Goal: Transaction & Acquisition: Book appointment/travel/reservation

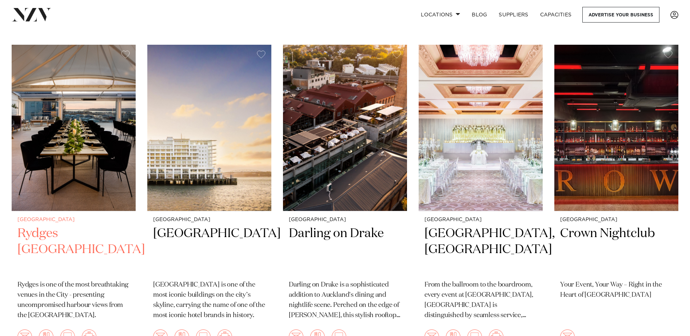
scroll to position [158, 0]
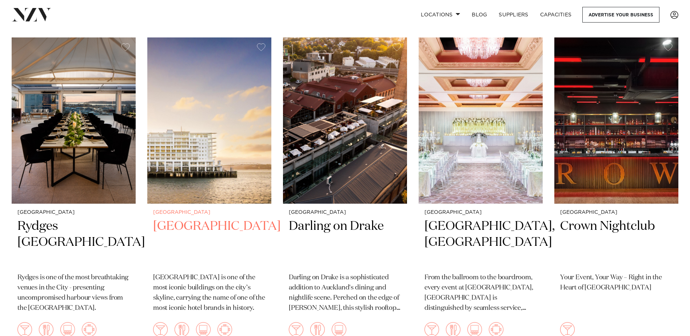
click at [222, 179] on img at bounding box center [209, 120] width 124 height 166
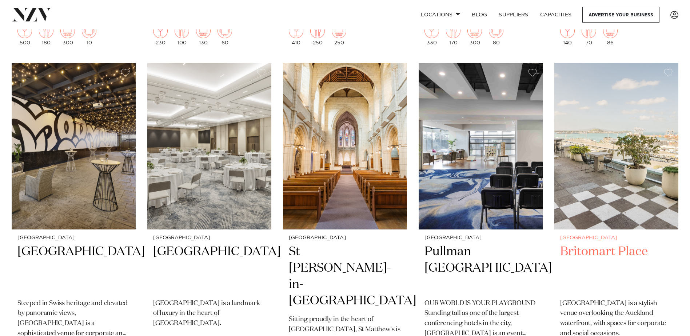
scroll to position [785, 0]
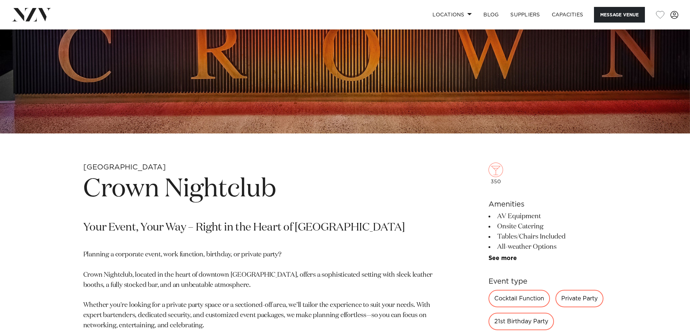
scroll to position [228, 0]
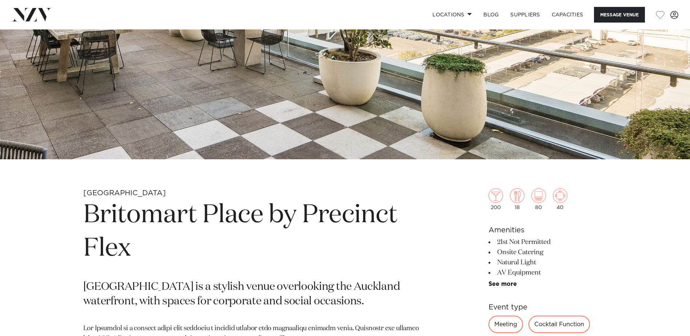
scroll to position [293, 0]
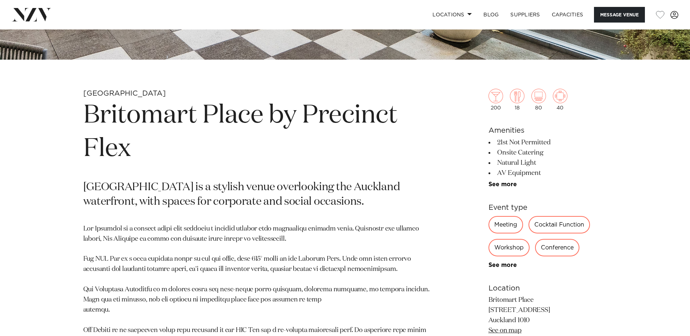
click at [499, 227] on div "Meeting" at bounding box center [506, 224] width 35 height 17
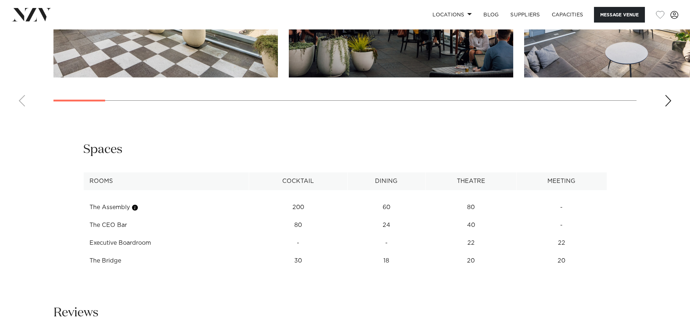
scroll to position [901, 0]
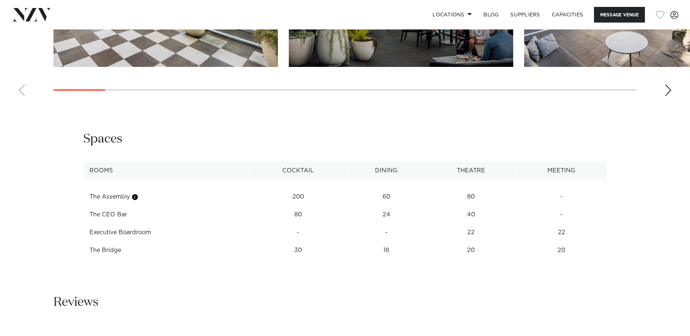
click at [473, 206] on td "40" at bounding box center [471, 197] width 91 height 18
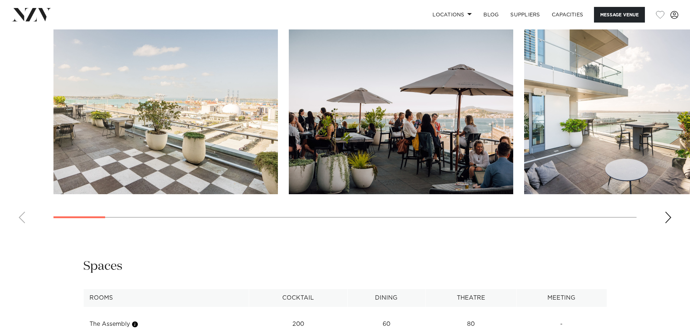
scroll to position [734, 0]
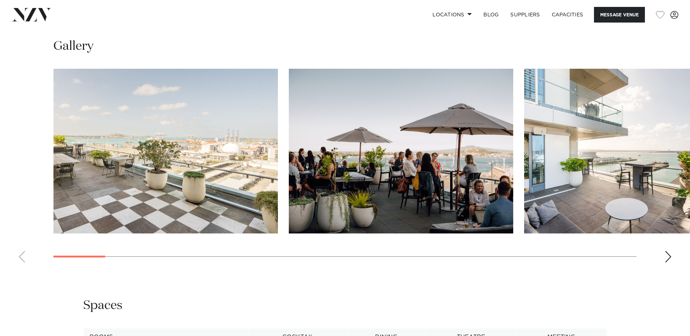
click at [667, 254] on div "Next slide" at bounding box center [668, 257] width 7 height 12
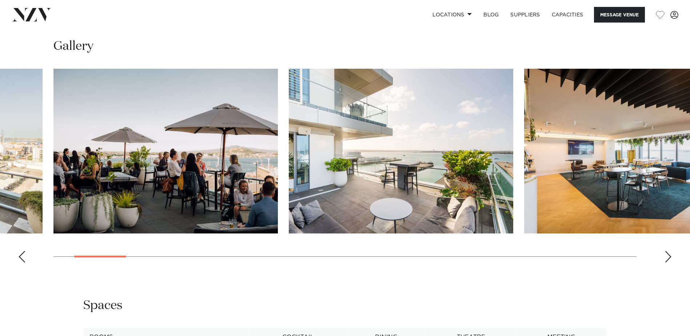
click at [667, 254] on div "Next slide" at bounding box center [668, 257] width 7 height 12
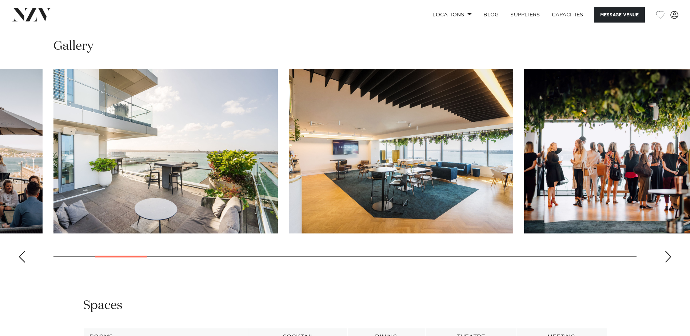
click at [667, 254] on div "Next slide" at bounding box center [668, 257] width 7 height 12
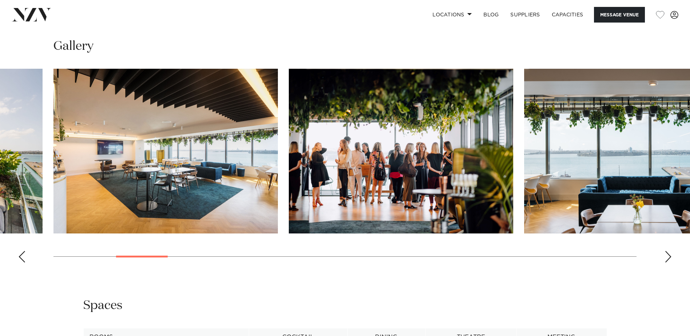
click at [667, 254] on div "Next slide" at bounding box center [668, 257] width 7 height 12
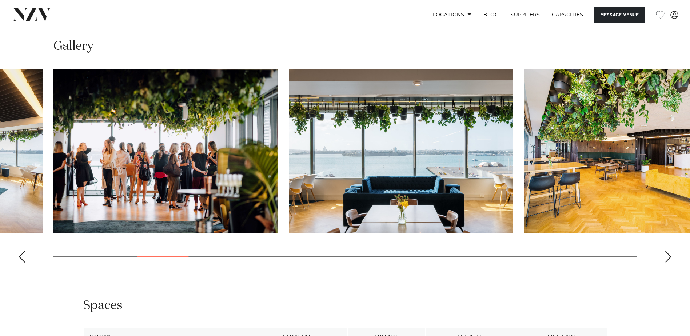
click at [667, 254] on div "Next slide" at bounding box center [668, 257] width 7 height 12
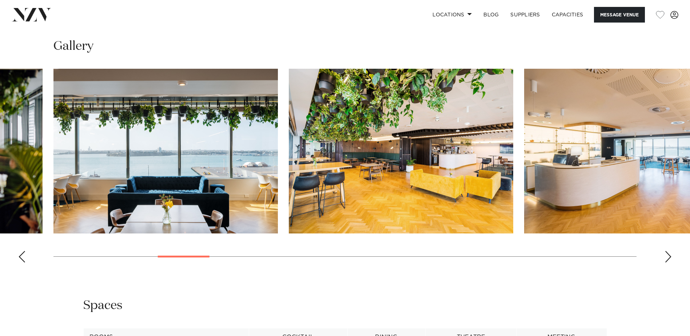
click at [667, 254] on div "Next slide" at bounding box center [668, 257] width 7 height 12
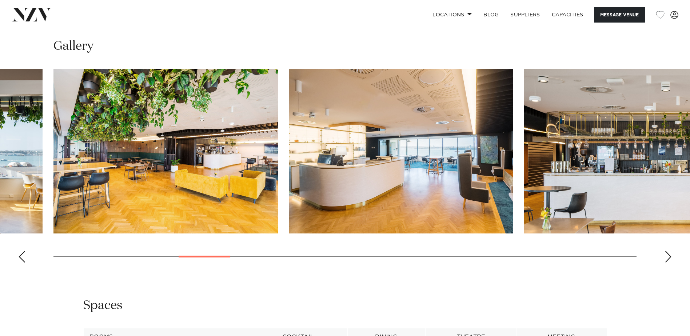
click at [667, 254] on div "Next slide" at bounding box center [668, 257] width 7 height 12
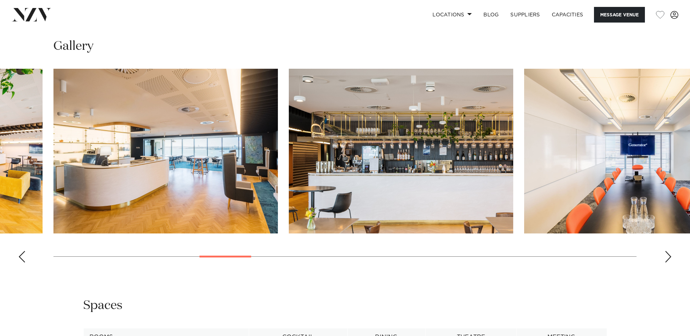
click at [667, 254] on div "Next slide" at bounding box center [668, 257] width 7 height 12
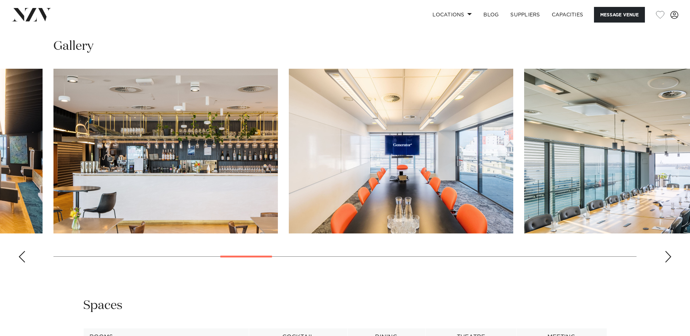
click at [667, 254] on div "Next slide" at bounding box center [668, 257] width 7 height 12
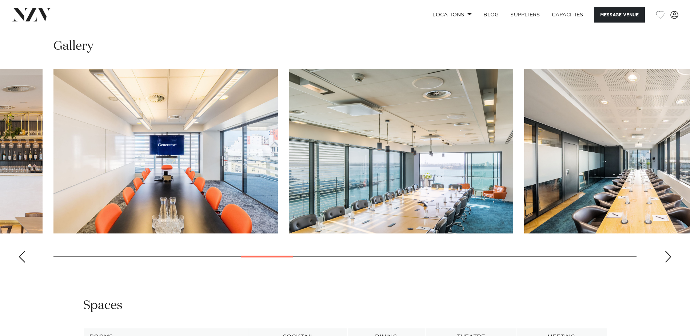
click at [667, 254] on div "Next slide" at bounding box center [668, 257] width 7 height 12
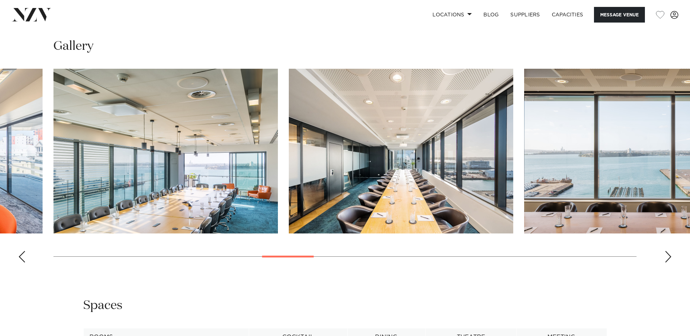
click at [667, 254] on div "Next slide" at bounding box center [668, 257] width 7 height 12
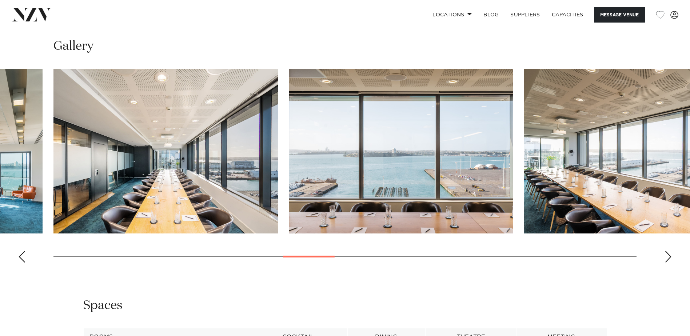
click at [667, 254] on div "Next slide" at bounding box center [668, 257] width 7 height 12
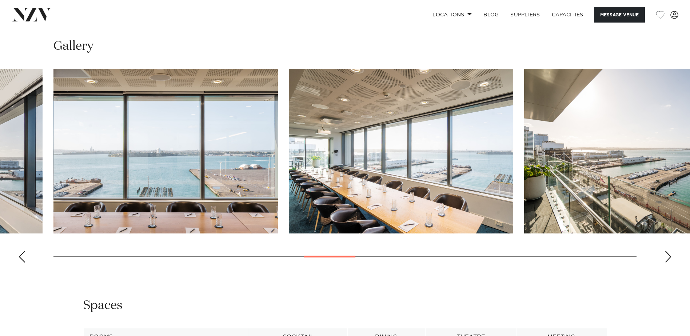
click at [667, 254] on div "Next slide" at bounding box center [668, 257] width 7 height 12
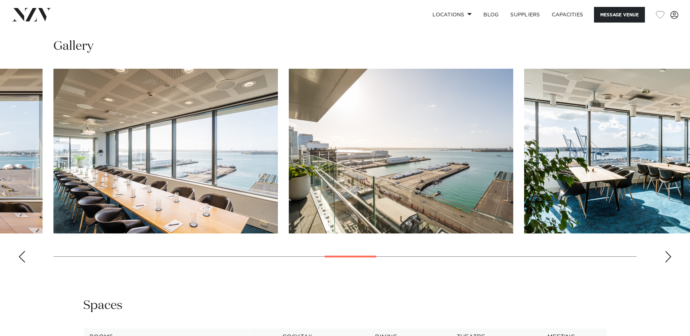
click at [667, 254] on div "Next slide" at bounding box center [668, 257] width 7 height 12
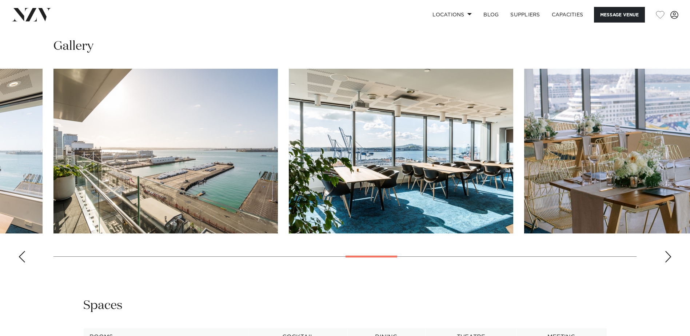
click at [667, 254] on div "Next slide" at bounding box center [668, 257] width 7 height 12
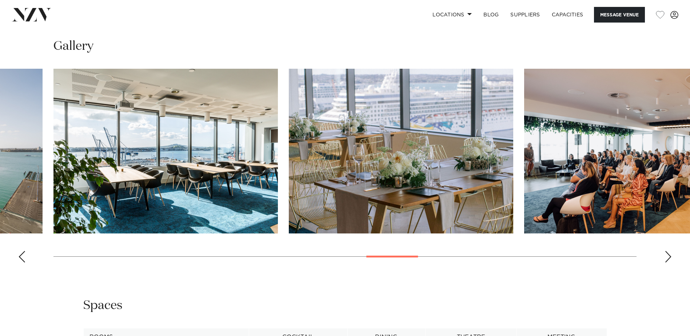
click at [667, 254] on div "Next slide" at bounding box center [668, 257] width 7 height 12
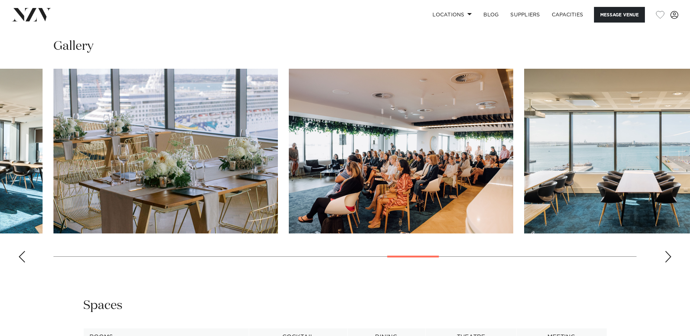
click at [667, 254] on div "Next slide" at bounding box center [668, 257] width 7 height 12
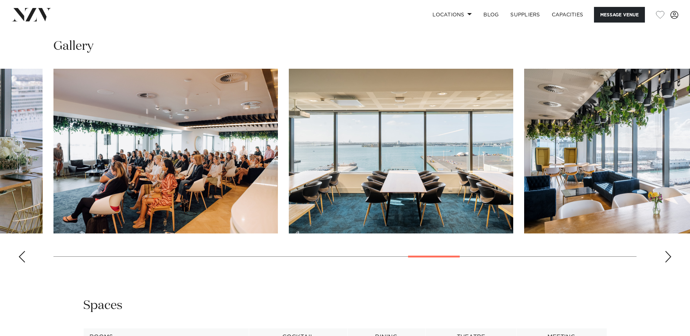
click at [667, 254] on div "Next slide" at bounding box center [668, 257] width 7 height 12
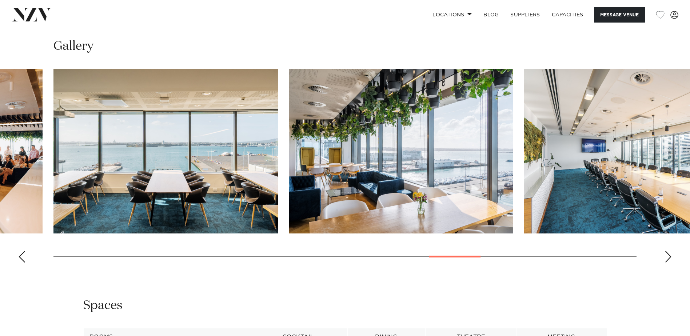
click at [667, 254] on div "Next slide" at bounding box center [668, 257] width 7 height 12
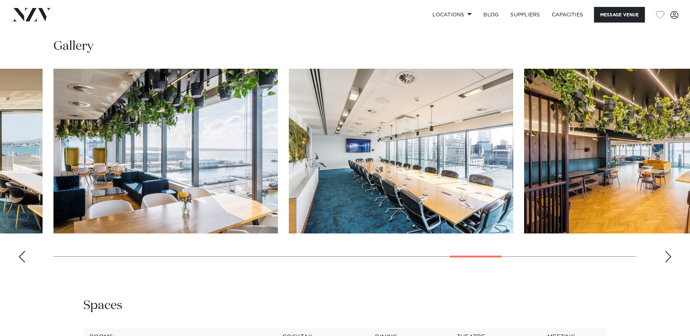
click at [667, 255] on div "Next slide" at bounding box center [668, 257] width 7 height 12
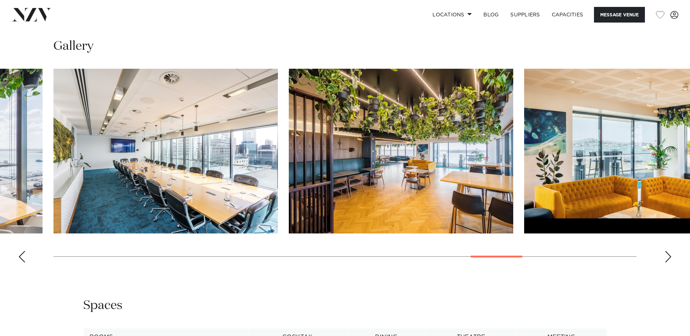
click at [667, 255] on div "Next slide" at bounding box center [668, 257] width 7 height 12
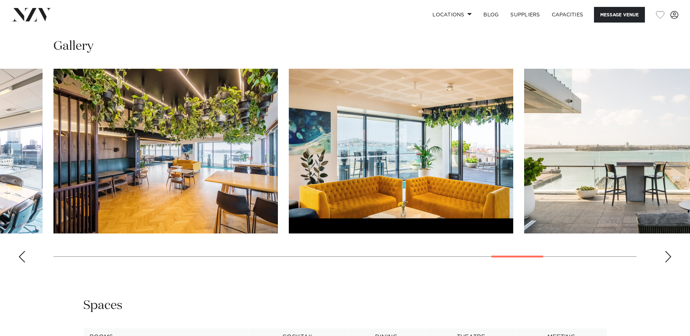
click at [667, 255] on div "Next slide" at bounding box center [668, 257] width 7 height 12
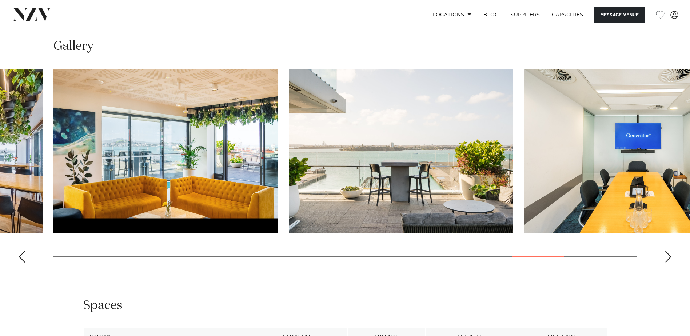
click at [667, 255] on div "Next slide" at bounding box center [668, 257] width 7 height 12
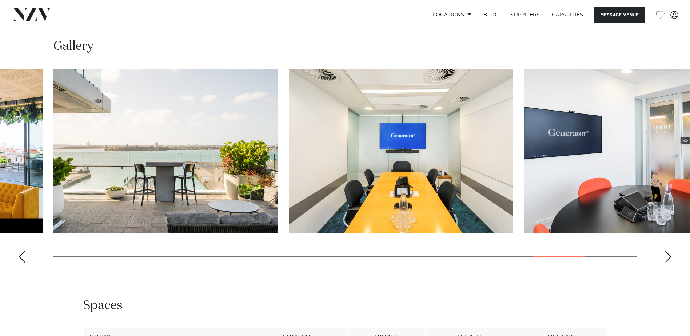
click at [667, 255] on div "Next slide" at bounding box center [668, 257] width 7 height 12
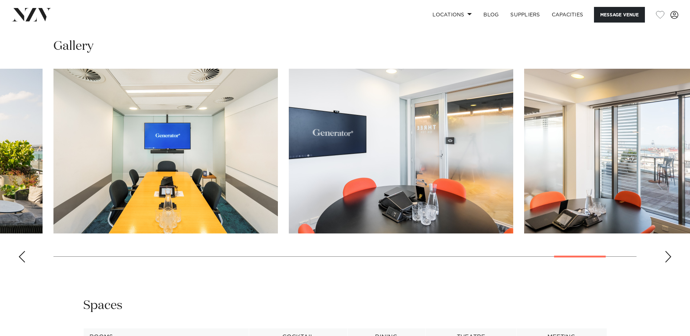
click at [667, 255] on div "Next slide" at bounding box center [668, 257] width 7 height 12
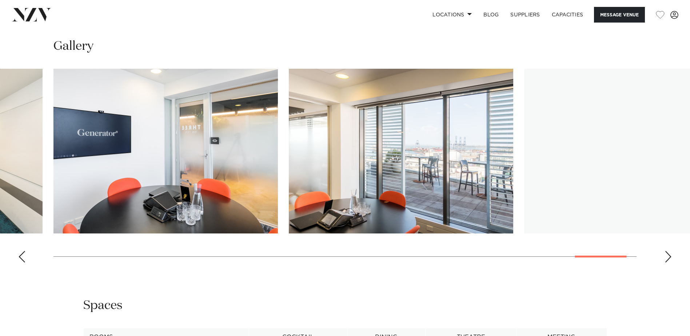
click at [667, 255] on div "Next slide" at bounding box center [668, 257] width 7 height 12
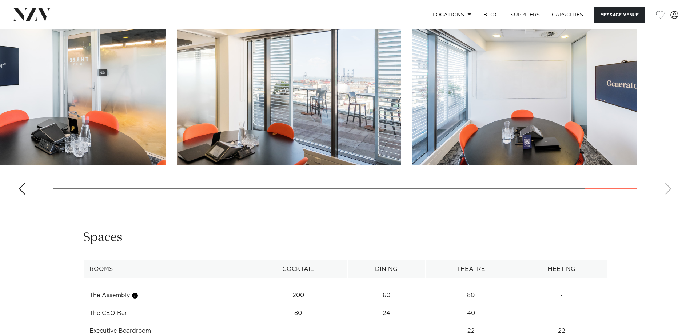
scroll to position [737, 0]
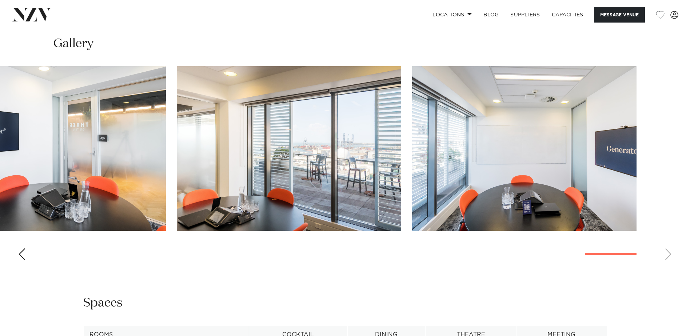
click at [670, 253] on swiper-container at bounding box center [345, 166] width 690 height 200
click at [21, 254] on div "Previous slide" at bounding box center [21, 255] width 7 height 12
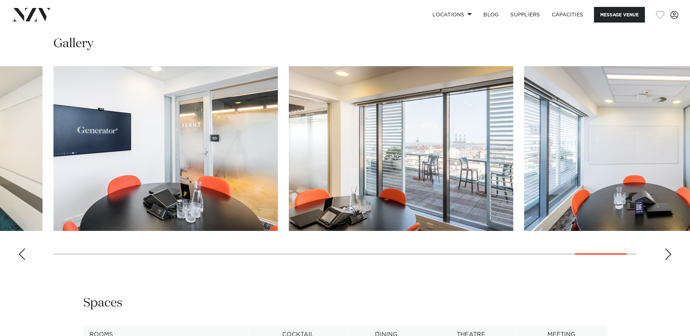
click at [21, 254] on div "Previous slide" at bounding box center [21, 255] width 7 height 12
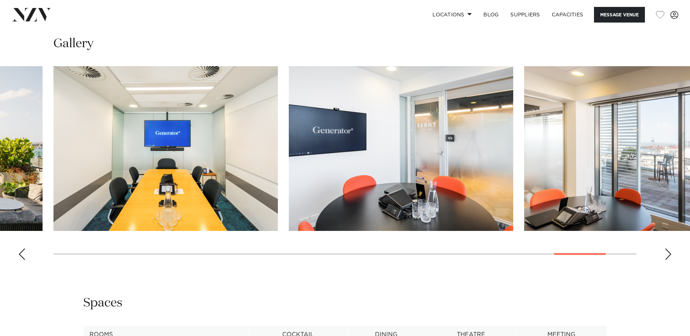
click at [21, 254] on div "Previous slide" at bounding box center [21, 255] width 7 height 12
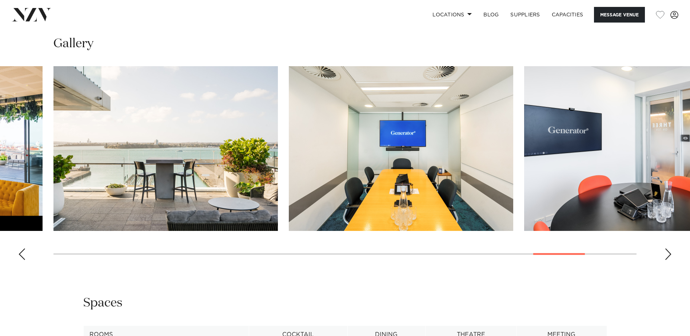
click at [21, 254] on div "Previous slide" at bounding box center [21, 255] width 7 height 12
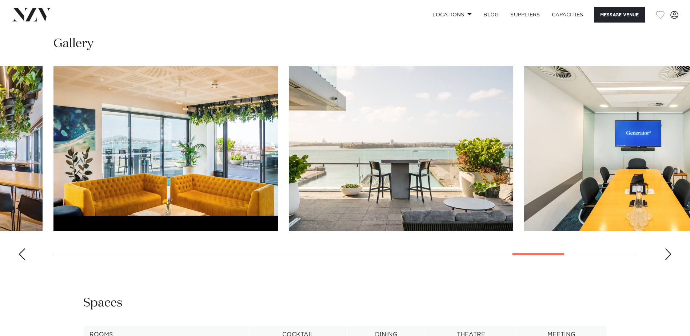
click at [21, 254] on div "Previous slide" at bounding box center [21, 255] width 7 height 12
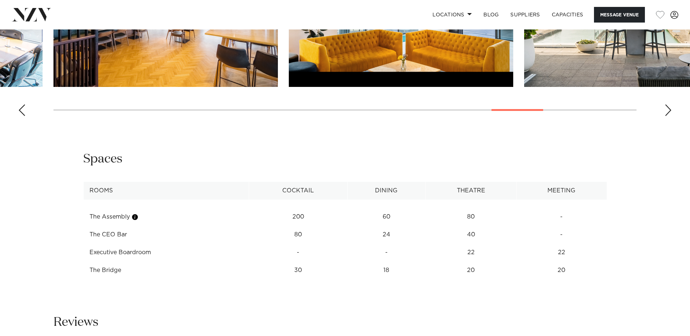
scroll to position [883, 0]
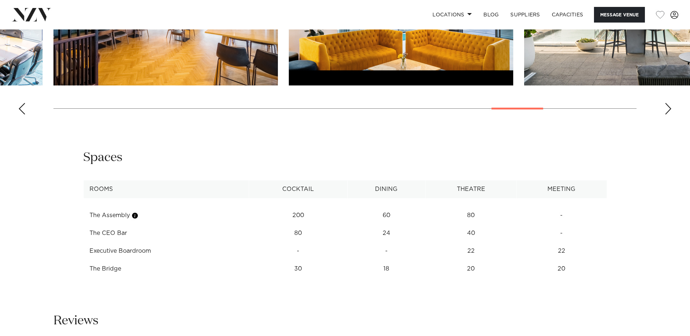
click at [385, 214] on td "60" at bounding box center [387, 216] width 78 height 18
click at [390, 225] on td "24" at bounding box center [387, 216] width 78 height 18
drag, startPoint x: 385, startPoint y: 217, endPoint x: 163, endPoint y: 216, distance: 222.4
click at [380, 216] on td "60" at bounding box center [387, 216] width 78 height 18
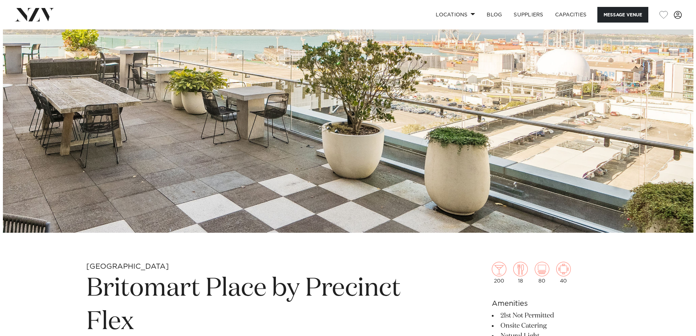
scroll to position [112, 0]
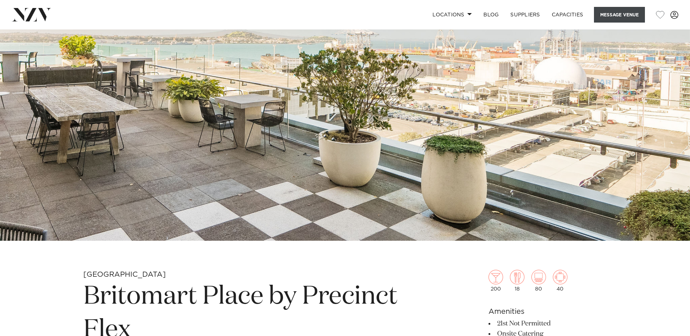
click at [613, 17] on button "Message Venue" at bounding box center [619, 15] width 51 height 16
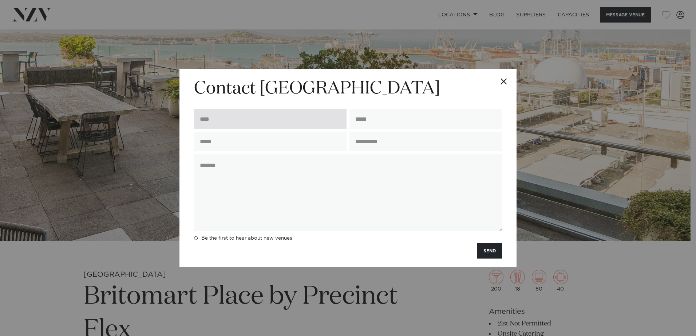
click at [272, 118] on input "text" at bounding box center [270, 119] width 152 height 20
type input "**********"
type input "*"
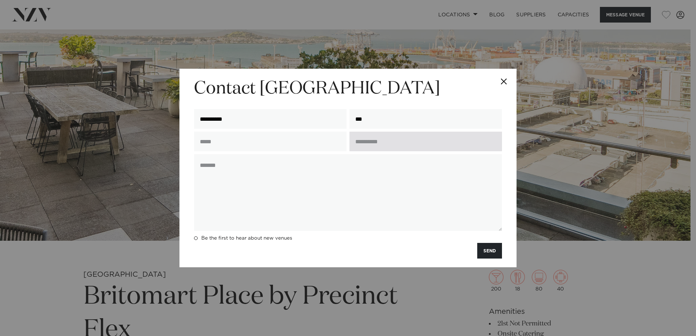
type input "**********"
type textarea "**********"
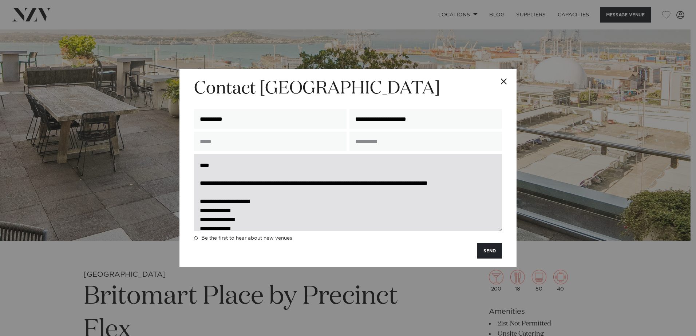
click at [333, 207] on textarea "**********" at bounding box center [348, 192] width 308 height 77
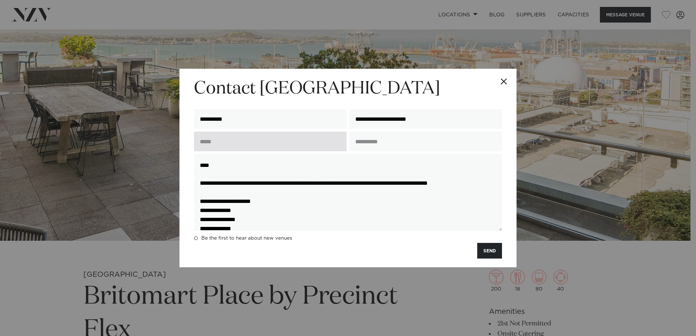
click at [236, 137] on input "text" at bounding box center [270, 142] width 152 height 20
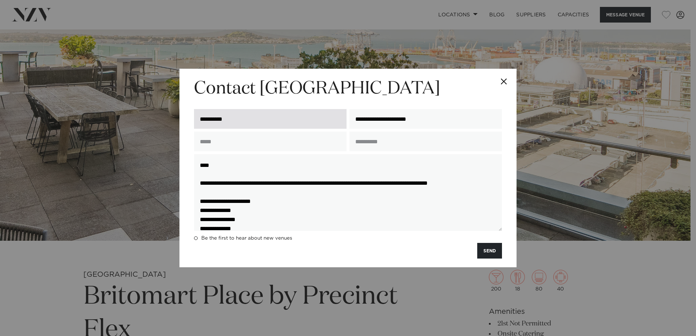
click at [211, 122] on input "**********" at bounding box center [270, 119] width 152 height 20
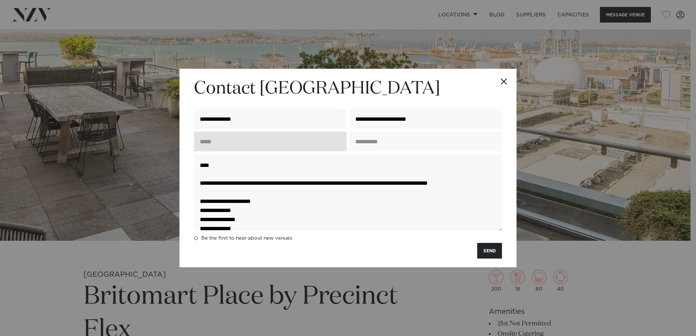
type input "**********"
click at [223, 143] on input "text" at bounding box center [270, 142] width 152 height 20
type input "*"
type input "**********"
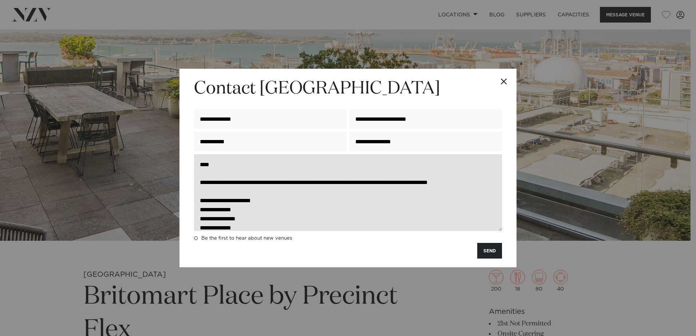
scroll to position [0, 0]
type input "**********"
click at [378, 182] on textarea "**********" at bounding box center [348, 192] width 308 height 77
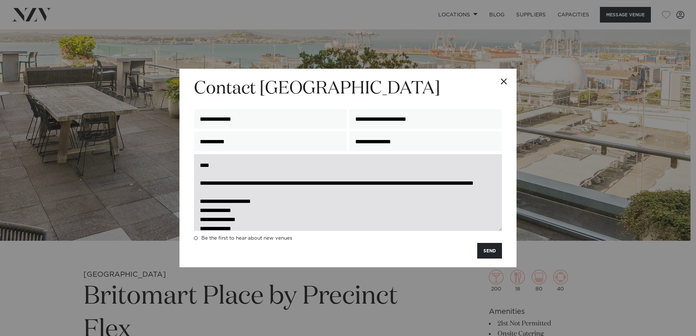
click at [292, 205] on textarea "**********" at bounding box center [348, 192] width 308 height 77
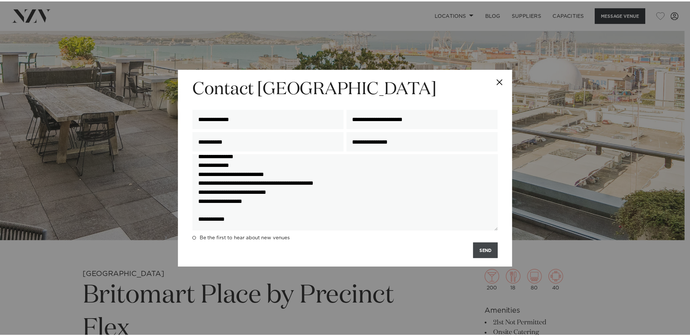
scroll to position [91, 0]
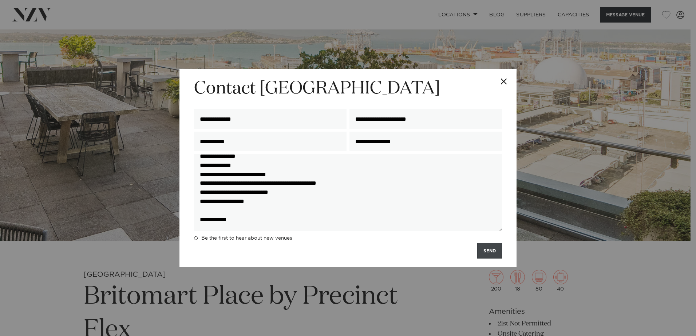
type textarea "**********"
click at [489, 253] on button "SEND" at bounding box center [489, 251] width 25 height 16
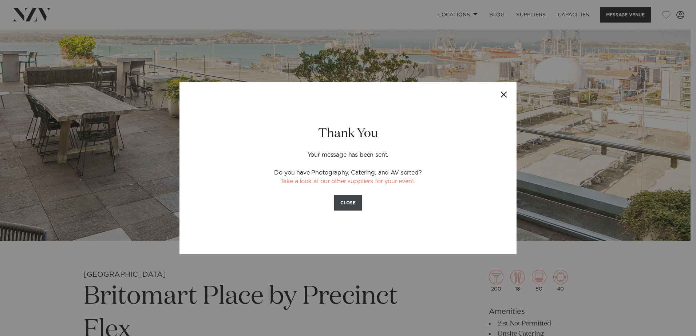
click at [354, 207] on button "CLOSE" at bounding box center [348, 203] width 28 height 16
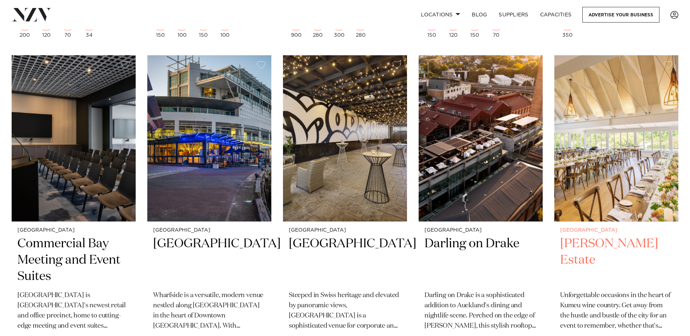
scroll to position [1565, 0]
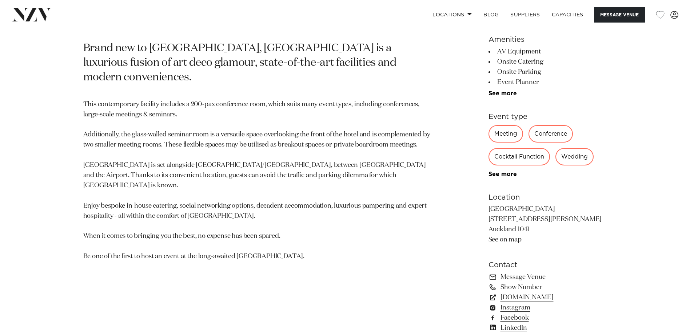
scroll to position [400, 0]
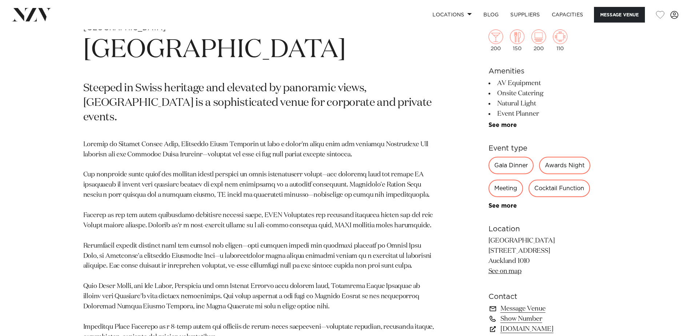
scroll to position [388, 0]
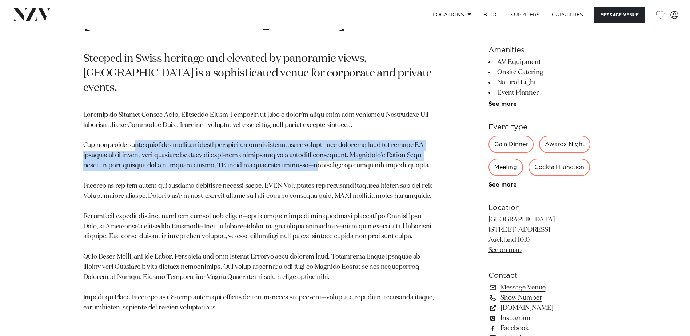
drag, startPoint x: 131, startPoint y: 130, endPoint x: 282, endPoint y: 152, distance: 152.4
click at [282, 152] on p at bounding box center [260, 211] width 354 height 203
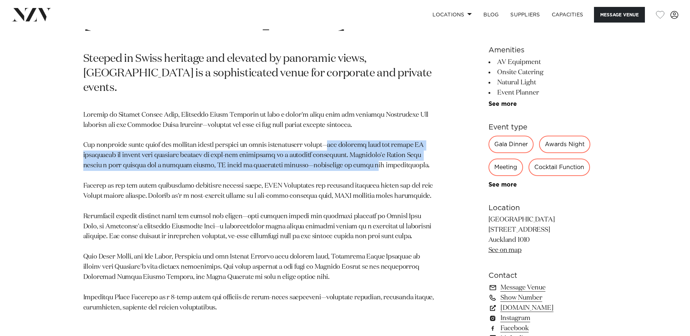
drag, startPoint x: 330, startPoint y: 131, endPoint x: 334, endPoint y: 155, distance: 24.1
click at [334, 155] on p at bounding box center [260, 211] width 354 height 203
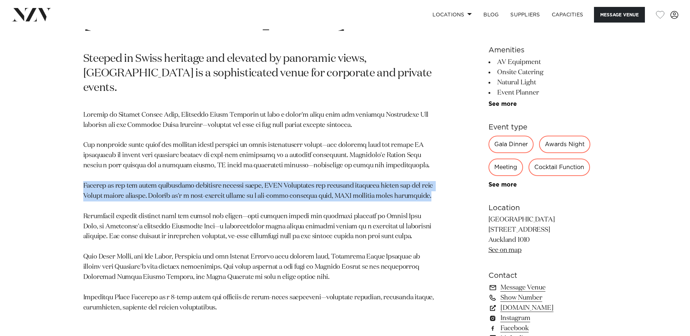
drag, startPoint x: 84, startPoint y: 173, endPoint x: 433, endPoint y: 187, distance: 348.9
click at [433, 187] on p at bounding box center [260, 211] width 354 height 203
drag, startPoint x: 433, startPoint y: 187, endPoint x: 420, endPoint y: 182, distance: 13.8
click at [420, 182] on p at bounding box center [260, 211] width 354 height 203
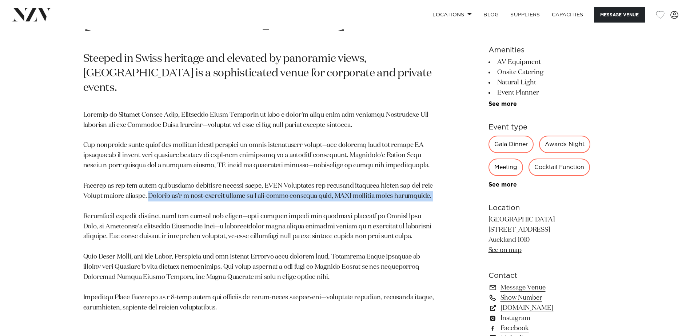
drag, startPoint x: 149, startPoint y: 180, endPoint x: 413, endPoint y: 192, distance: 264.1
click at [413, 192] on p at bounding box center [260, 211] width 354 height 203
drag, startPoint x: 413, startPoint y: 192, endPoint x: 325, endPoint y: 179, distance: 88.6
click at [325, 179] on p at bounding box center [260, 211] width 354 height 203
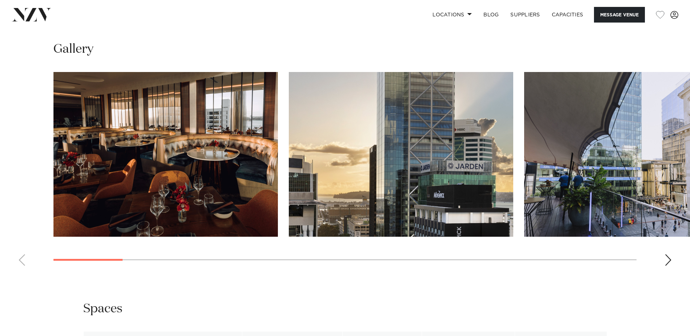
scroll to position [740, 0]
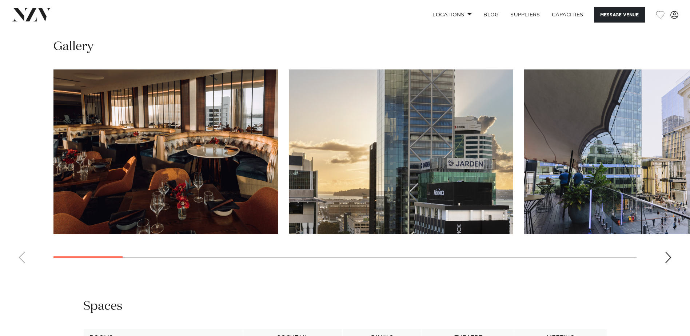
click at [667, 259] on div "Next slide" at bounding box center [668, 258] width 7 height 12
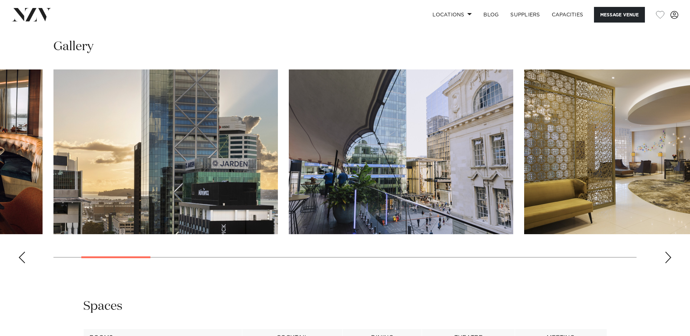
click at [667, 259] on div "Next slide" at bounding box center [668, 258] width 7 height 12
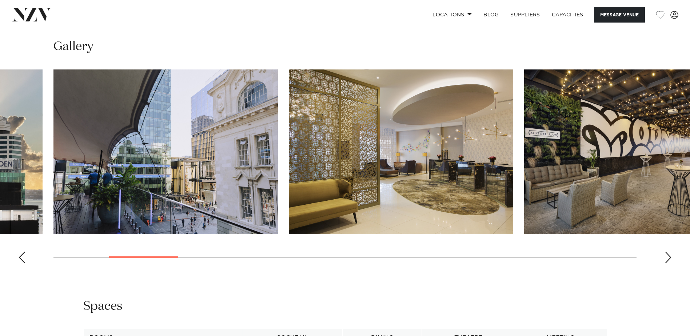
click at [667, 259] on div "Next slide" at bounding box center [668, 258] width 7 height 12
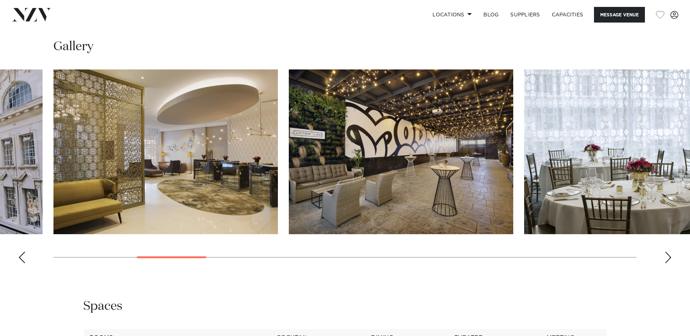
click at [671, 255] on div "Next slide" at bounding box center [668, 258] width 7 height 12
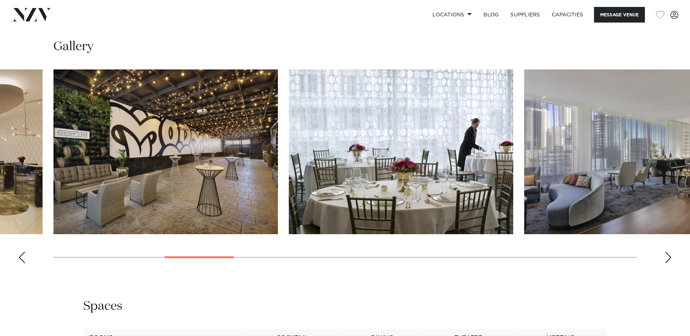
click at [671, 255] on div "Next slide" at bounding box center [668, 258] width 7 height 12
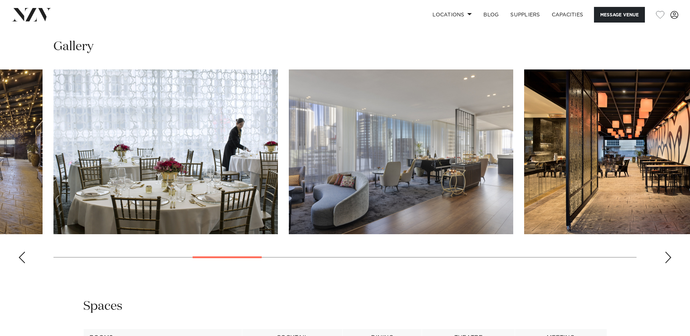
click at [670, 258] on div "Next slide" at bounding box center [668, 258] width 7 height 12
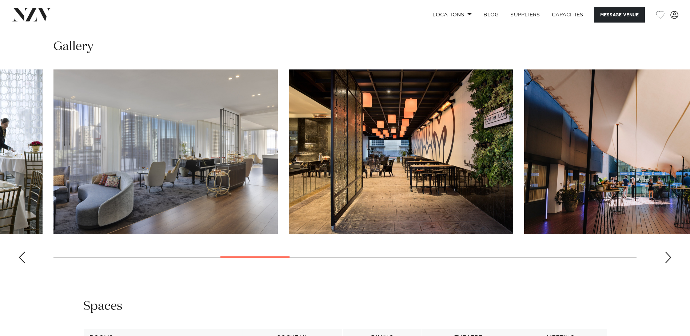
click at [670, 259] on div "Next slide" at bounding box center [668, 258] width 7 height 12
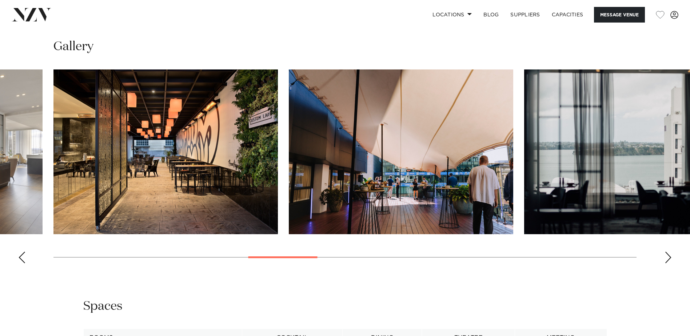
click at [670, 260] on div "Next slide" at bounding box center [668, 258] width 7 height 12
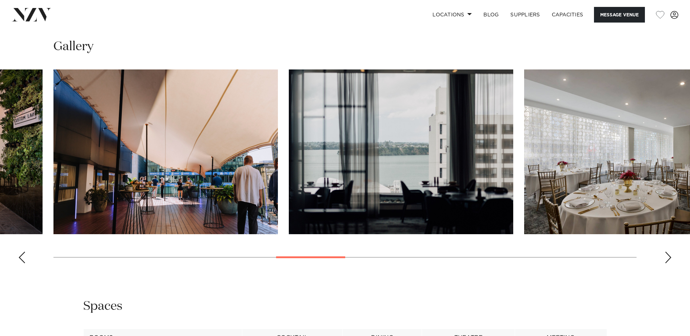
click at [670, 257] on div "Next slide" at bounding box center [668, 258] width 7 height 12
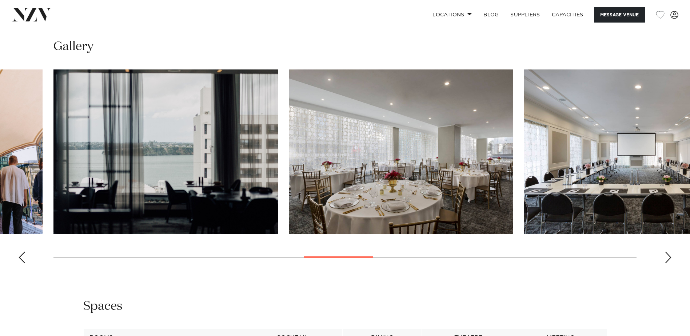
click at [671, 257] on div "Next slide" at bounding box center [668, 258] width 7 height 12
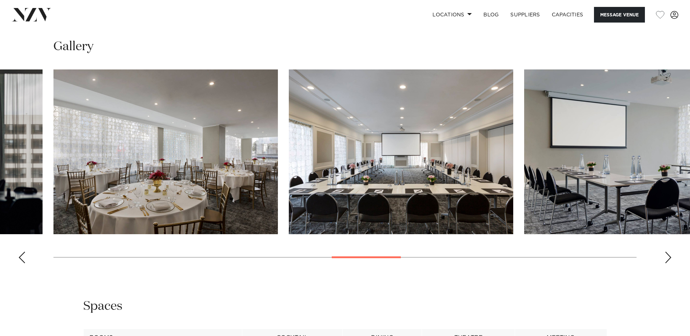
click at [666, 259] on div "Next slide" at bounding box center [668, 258] width 7 height 12
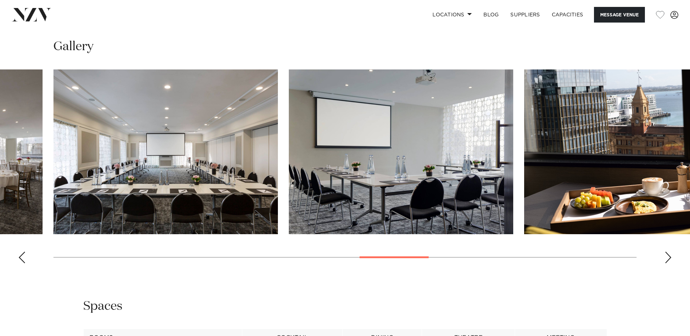
click at [669, 253] on div "Next slide" at bounding box center [668, 258] width 7 height 12
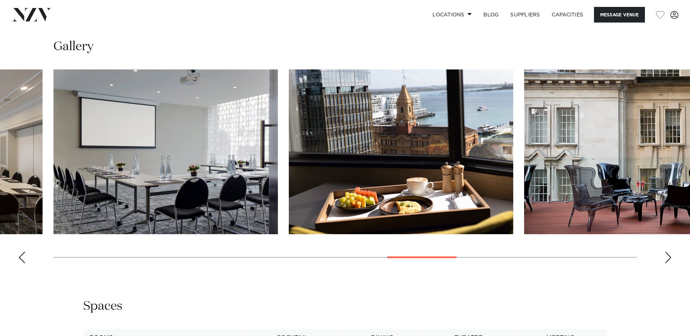
click at [672, 261] on swiper-container at bounding box center [345, 170] width 690 height 200
click at [669, 252] on div "Next slide" at bounding box center [668, 258] width 7 height 12
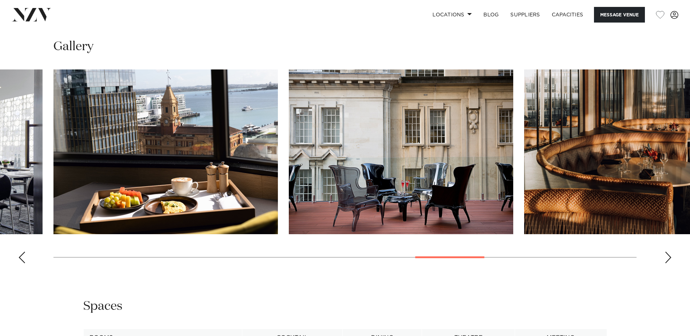
click at [669, 252] on div "Next slide" at bounding box center [668, 258] width 7 height 12
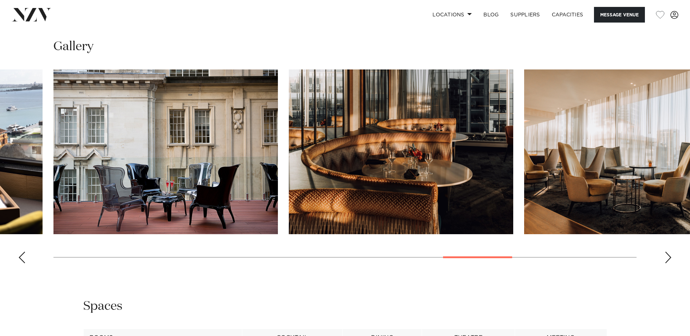
click at [669, 252] on div "Next slide" at bounding box center [668, 258] width 7 height 12
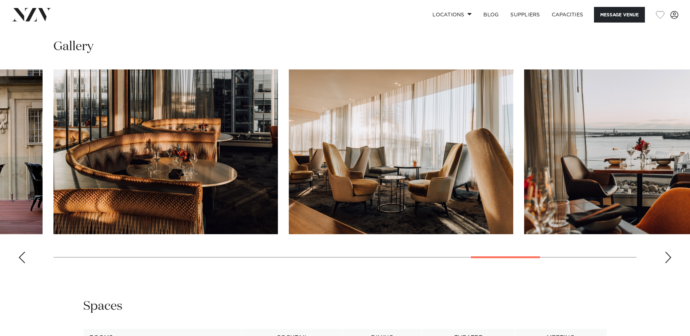
click at [669, 252] on div "Next slide" at bounding box center [668, 258] width 7 height 12
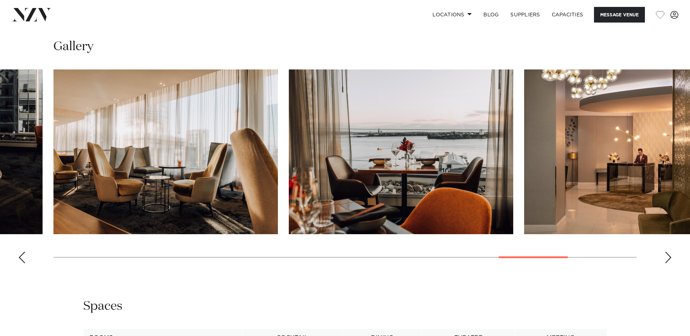
click at [666, 252] on div "Next slide" at bounding box center [668, 258] width 7 height 12
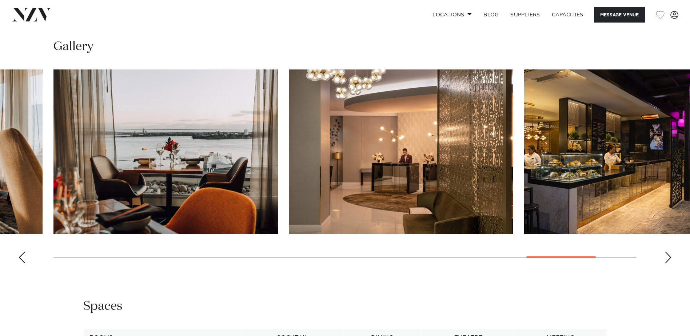
click at [666, 252] on div "Next slide" at bounding box center [668, 258] width 7 height 12
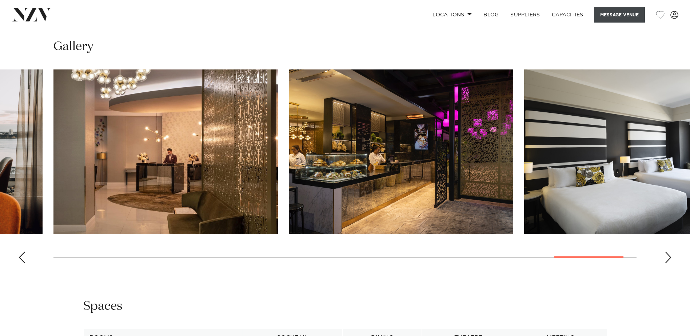
click at [624, 15] on button "Message Venue" at bounding box center [619, 15] width 51 height 16
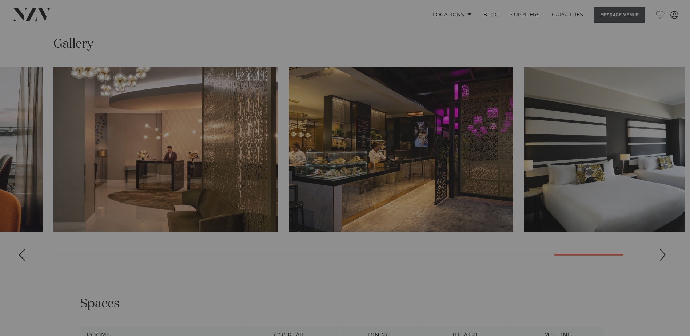
scroll to position [742, 0]
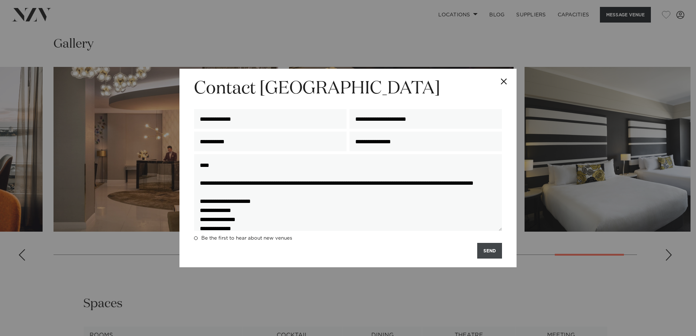
click at [496, 250] on button "SEND" at bounding box center [489, 251] width 25 height 16
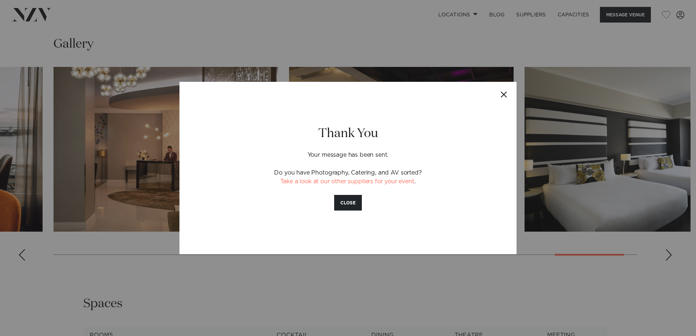
click at [507, 92] on button "Close" at bounding box center [503, 94] width 25 height 25
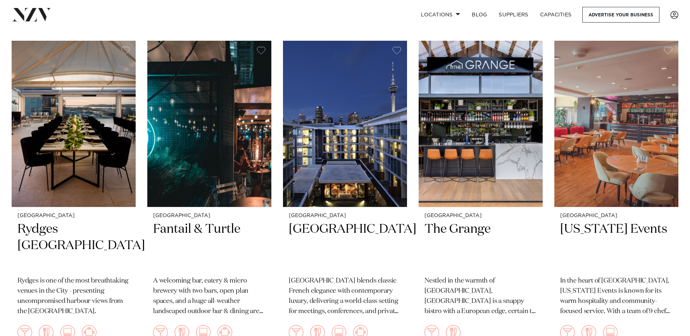
scroll to position [1468, 0]
click at [639, 115] on img at bounding box center [617, 123] width 124 height 166
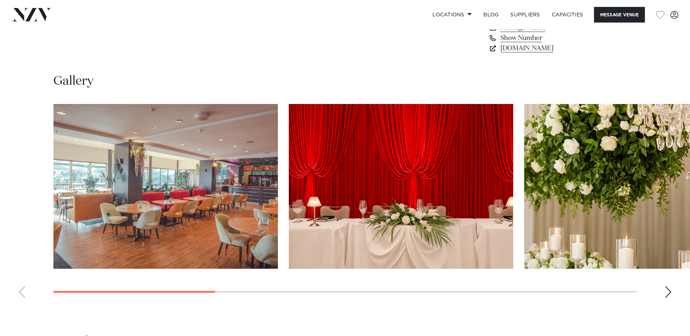
scroll to position [675, 0]
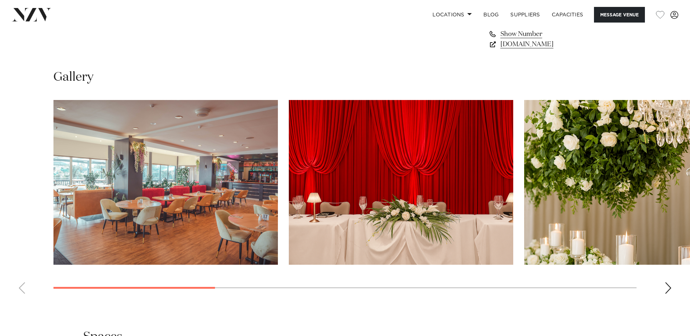
click at [670, 285] on div "Next slide" at bounding box center [668, 288] width 7 height 12
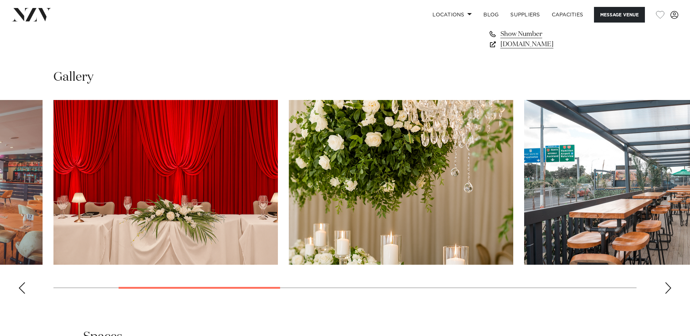
click at [670, 285] on div "Next slide" at bounding box center [668, 288] width 7 height 12
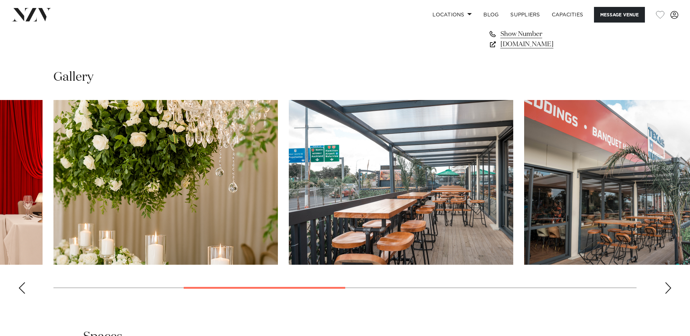
click at [670, 287] on div "Next slide" at bounding box center [668, 288] width 7 height 12
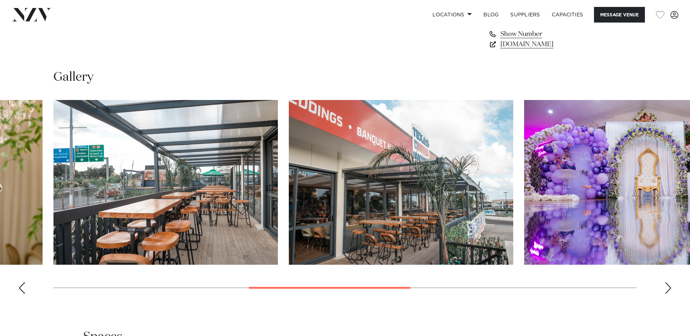
click at [670, 287] on div "Next slide" at bounding box center [668, 288] width 7 height 12
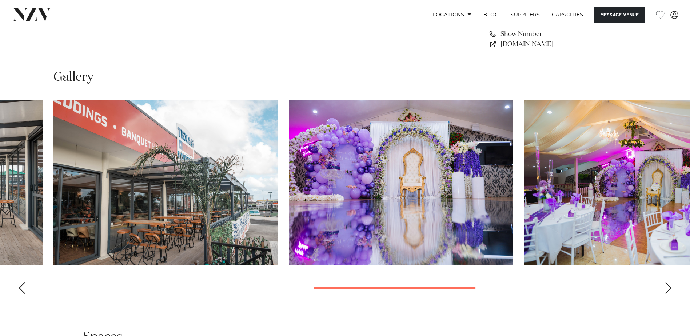
click at [670, 287] on div "Next slide" at bounding box center [668, 288] width 7 height 12
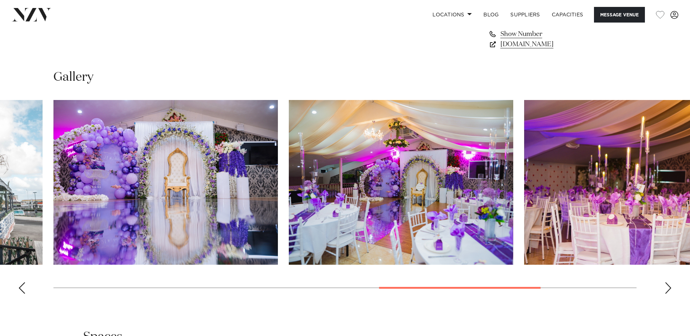
click at [670, 287] on div "Next slide" at bounding box center [668, 288] width 7 height 12
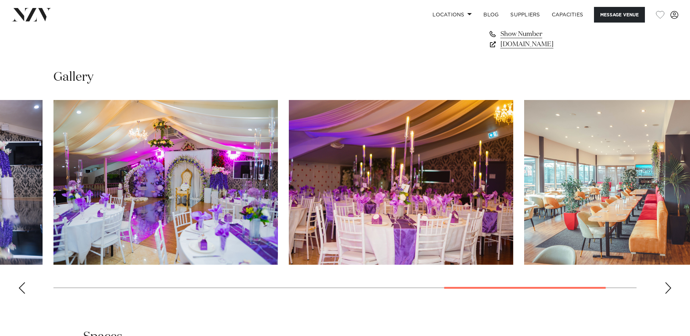
click at [670, 287] on div "Next slide" at bounding box center [668, 288] width 7 height 12
